Goal: Navigation & Orientation: Find specific page/section

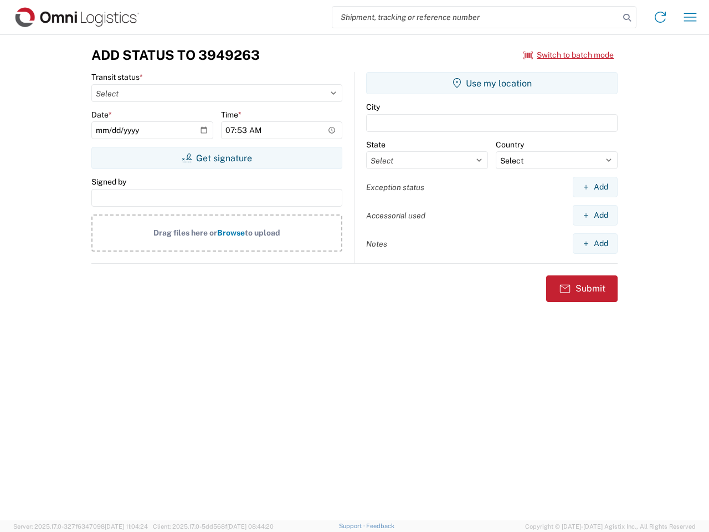
click at [476, 17] on input "search" at bounding box center [475, 17] width 287 height 21
click at [627, 18] on icon at bounding box center [627, 18] width 16 height 16
click at [660, 17] on icon at bounding box center [660, 17] width 18 height 18
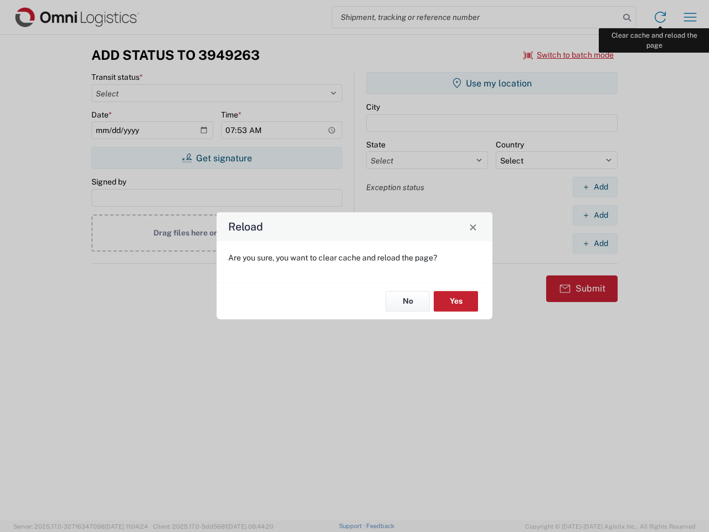
click at [690, 17] on div "Reload Are you sure, you want to clear cache and reload the page? No Yes" at bounding box center [354, 266] width 709 height 532
click at [569, 55] on div "Reload Are you sure, you want to clear cache and reload the page? No Yes" at bounding box center [354, 266] width 709 height 532
click at [217, 158] on div "Reload Are you sure, you want to clear cache and reload the page? No Yes" at bounding box center [354, 266] width 709 height 532
click at [492, 83] on div "Reload Are you sure, you want to clear cache and reload the page? No Yes" at bounding box center [354, 266] width 709 height 532
click at [595, 187] on div "Reload Are you sure, you want to clear cache and reload the page? No Yes" at bounding box center [354, 266] width 709 height 532
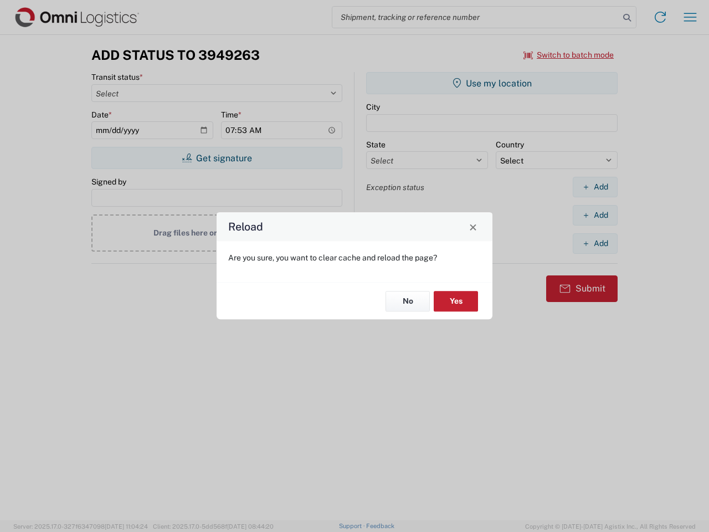
click at [595, 215] on div "Reload Are you sure, you want to clear cache and reload the page? No Yes" at bounding box center [354, 266] width 709 height 532
click at [595, 243] on div "Reload Are you sure, you want to clear cache and reload the page? No Yes" at bounding box center [354, 266] width 709 height 532
